Goal: Information Seeking & Learning: Learn about a topic

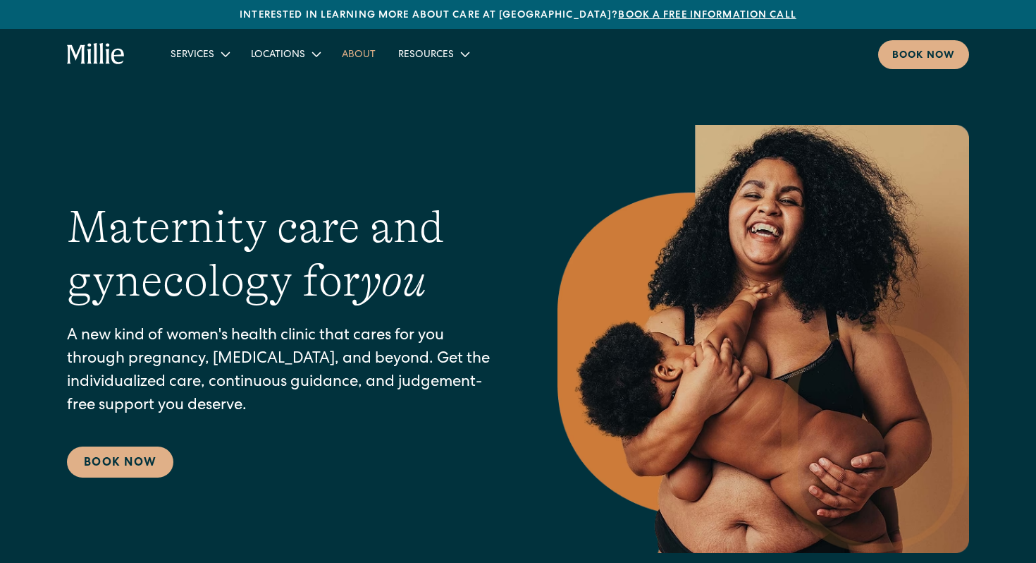
click at [354, 62] on link "About" at bounding box center [359, 53] width 56 height 23
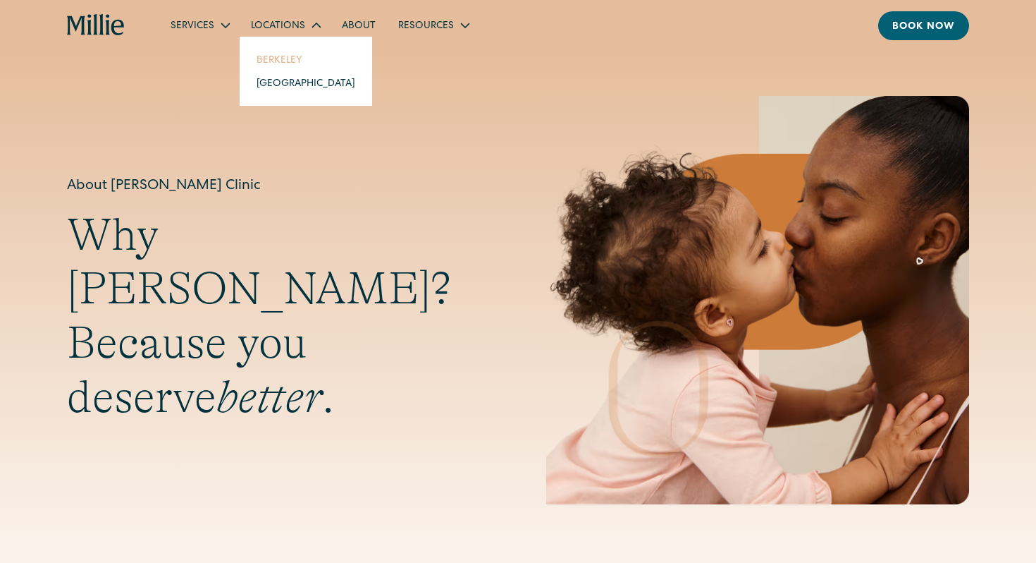
click at [276, 66] on link "Berkeley" at bounding box center [305, 59] width 121 height 23
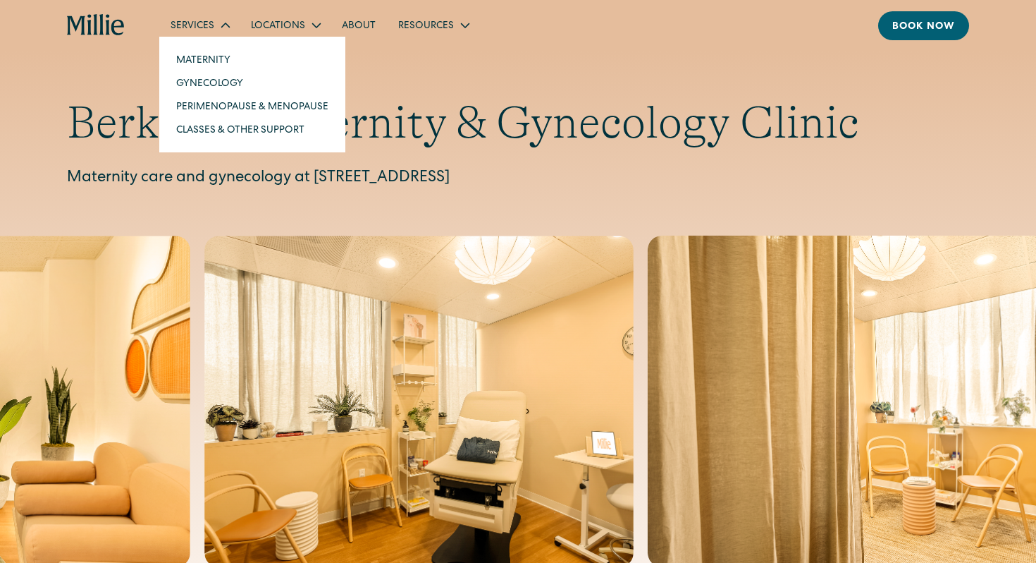
click at [190, 27] on div "Services" at bounding box center [193, 26] width 44 height 15
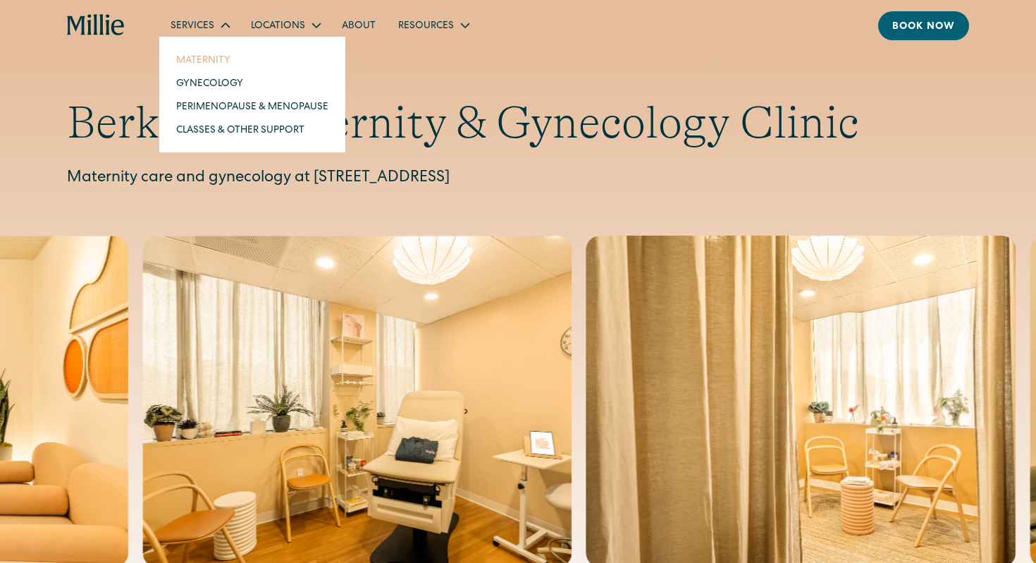
click at [212, 65] on link "Maternity" at bounding box center [252, 59] width 175 height 23
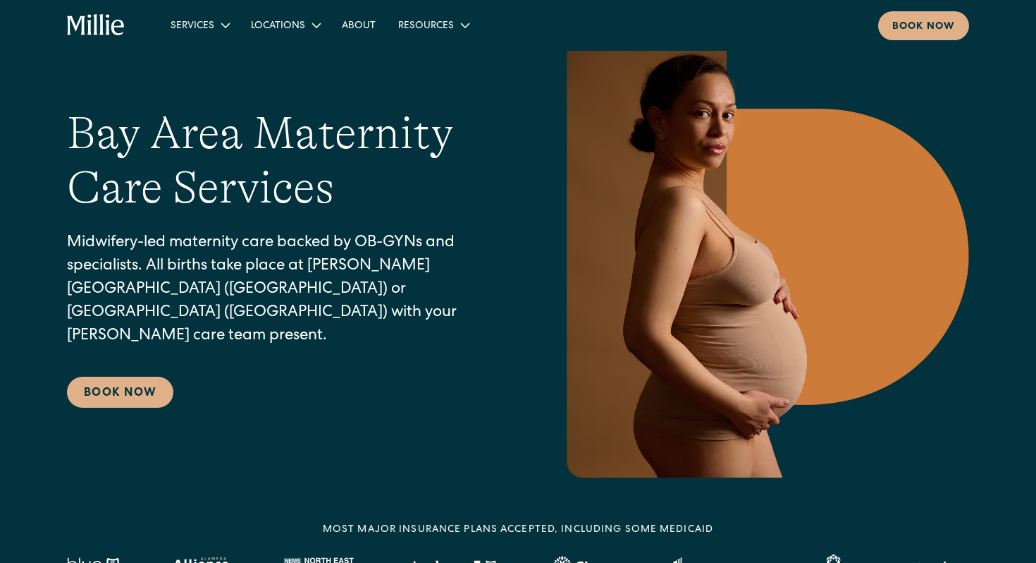
scroll to position [109, 0]
